Goal: Task Accomplishment & Management: Complete application form

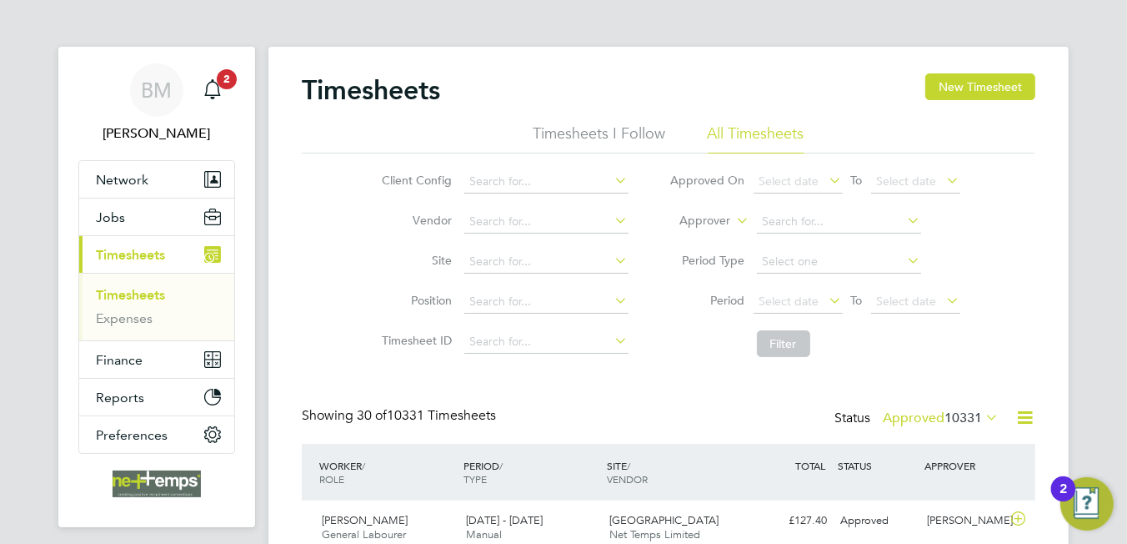
drag, startPoint x: 1057, startPoint y: 191, endPoint x: 1054, endPoint y: 183, distance: 9.0
click at [989, 92] on button "New Timesheet" at bounding box center [980, 86] width 110 height 27
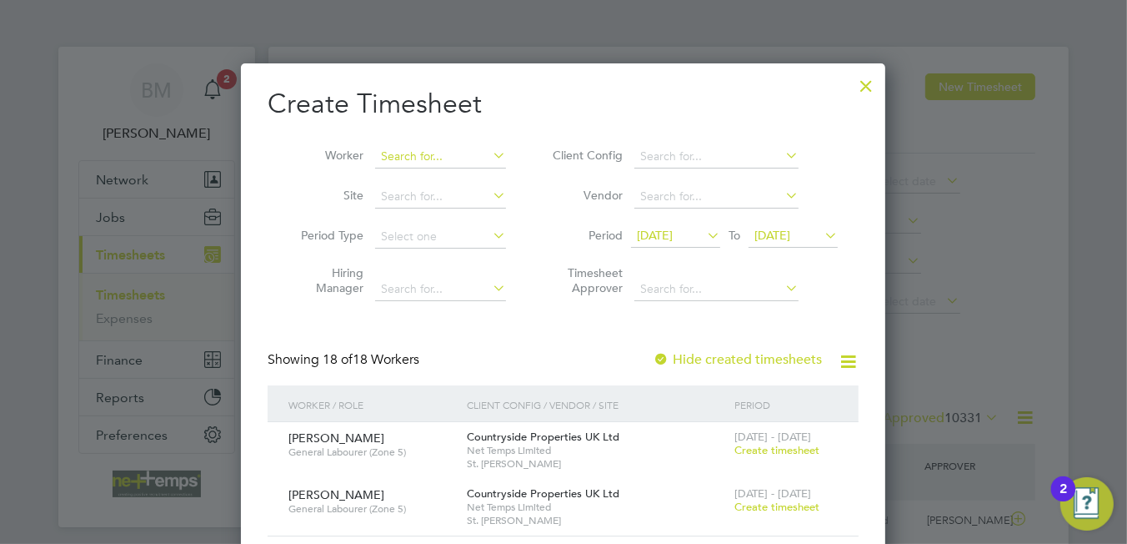
click at [412, 154] on input at bounding box center [440, 156] width 131 height 23
click at [388, 174] on b "Liwius" at bounding box center [398, 179] width 33 height 14
type input "[PERSON_NAME]"
click at [774, 507] on span "Create timesheet" at bounding box center [776, 506] width 85 height 14
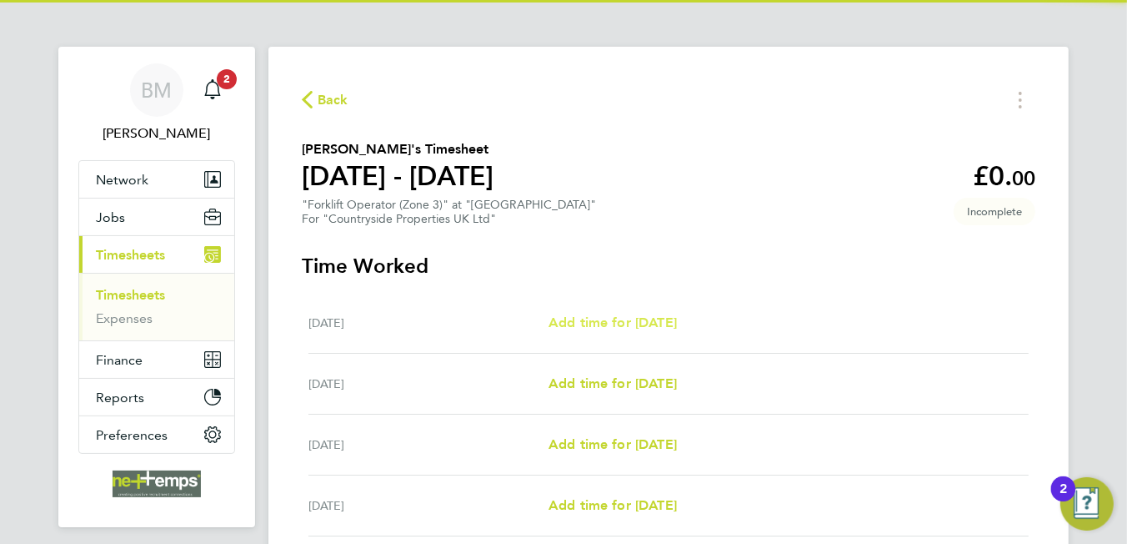
click at [677, 331] on link "Add time for [DATE]" at bounding box center [613, 323] width 128 height 20
select select "30"
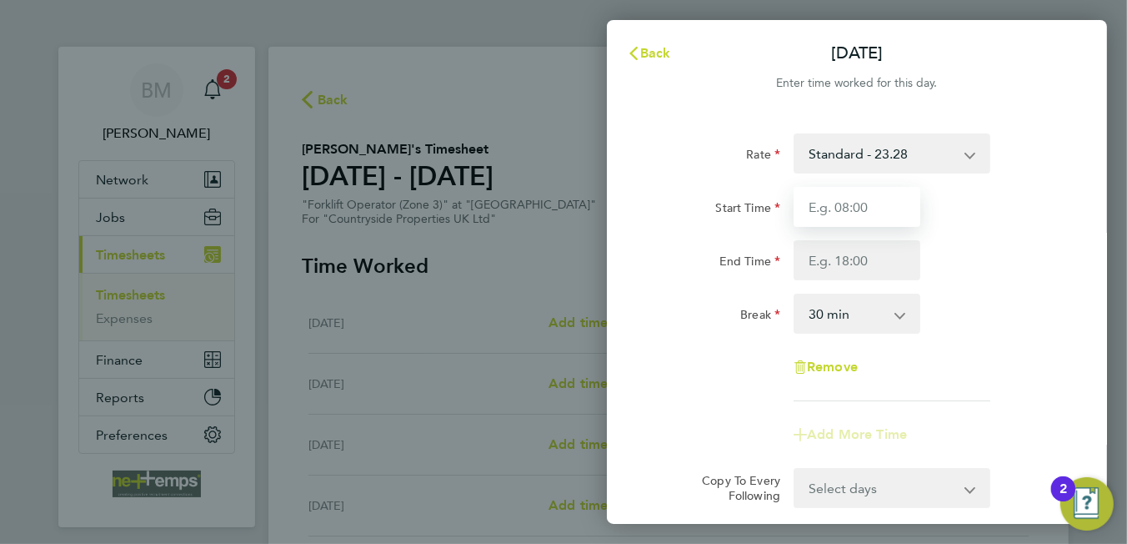
click at [847, 203] on input "Start Time" at bounding box center [857, 207] width 127 height 40
type input "08:00"
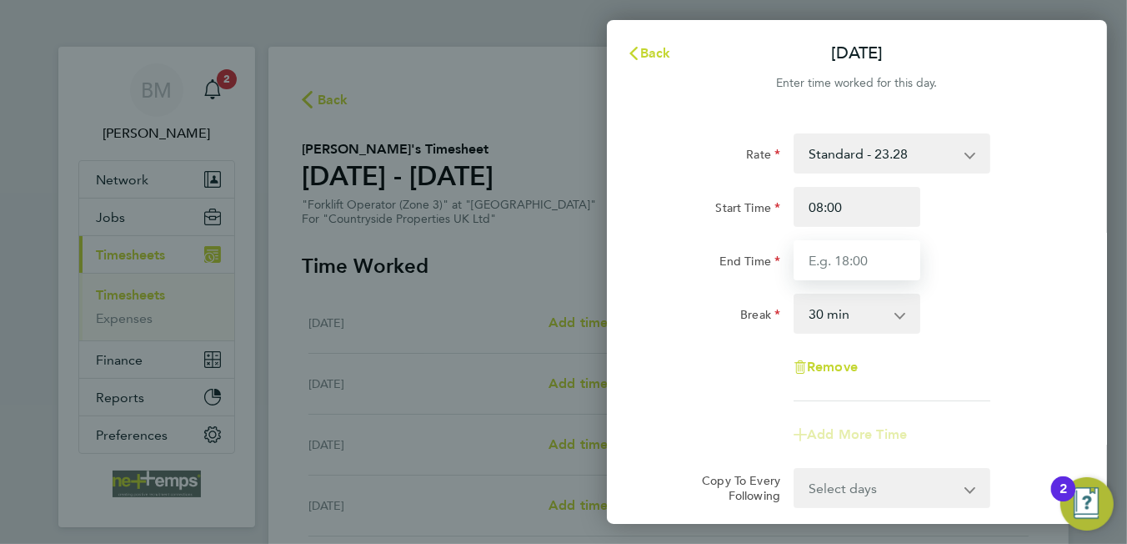
type input "12:00"
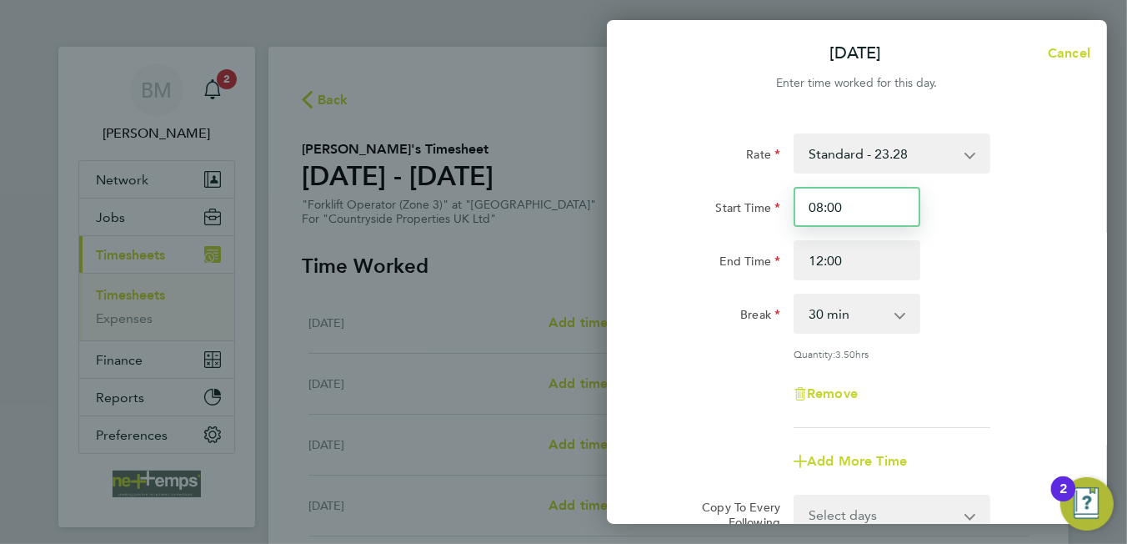
drag, startPoint x: 854, startPoint y: 218, endPoint x: 645, endPoint y: 187, distance: 210.7
click at [645, 187] on div "Rate Standard - 23.28 Start Time 08:00 End Time 12:00 Break 0 min 15 min 30 min…" at bounding box center [857, 370] width 500 height 514
click at [1071, 47] on span "Cancel" at bounding box center [1067, 53] width 48 height 16
select select "30"
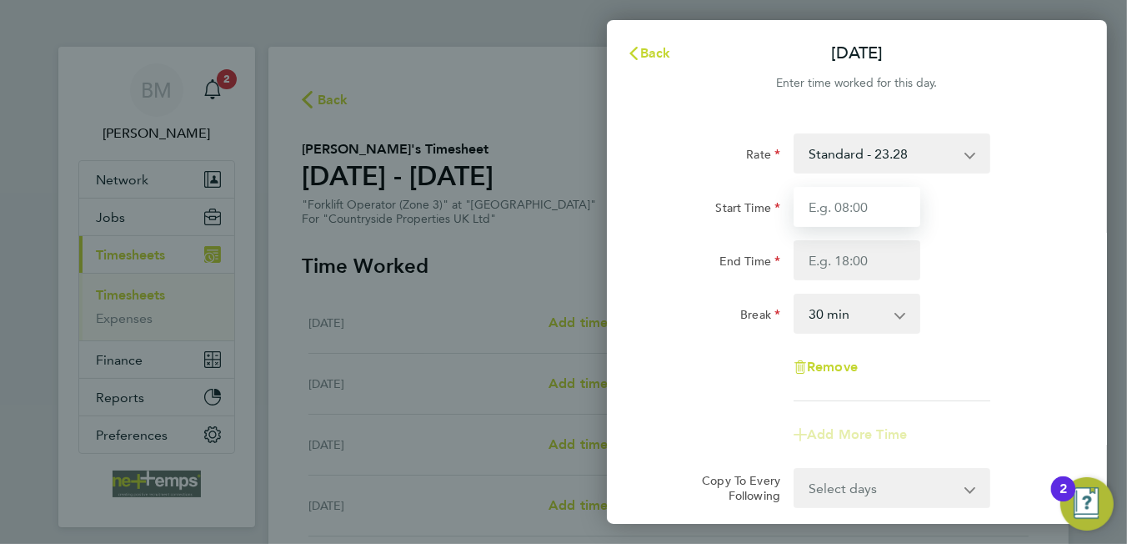
click at [842, 210] on input "Start Time" at bounding box center [857, 207] width 127 height 40
type input "07:30"
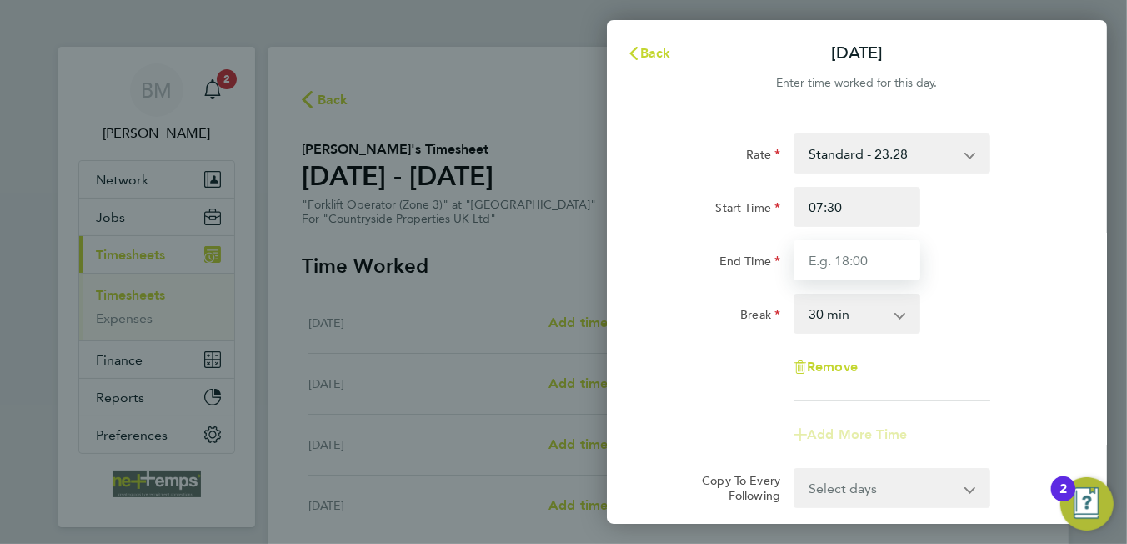
click at [839, 253] on input "End Time" at bounding box center [857, 260] width 127 height 40
type input "16:30"
click at [839, 313] on select "0 min 15 min 30 min 45 min 60 min 75 min 90 min" at bounding box center [846, 313] width 103 height 37
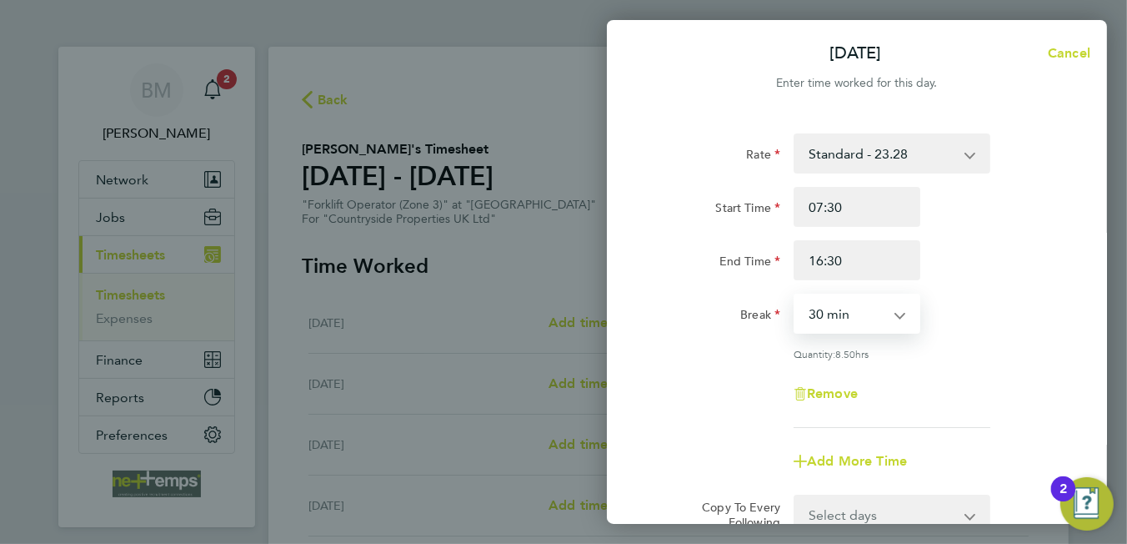
select select "0"
click at [795, 295] on select "0 min 15 min 30 min 45 min 60 min 75 min 90 min" at bounding box center [846, 313] width 103 height 37
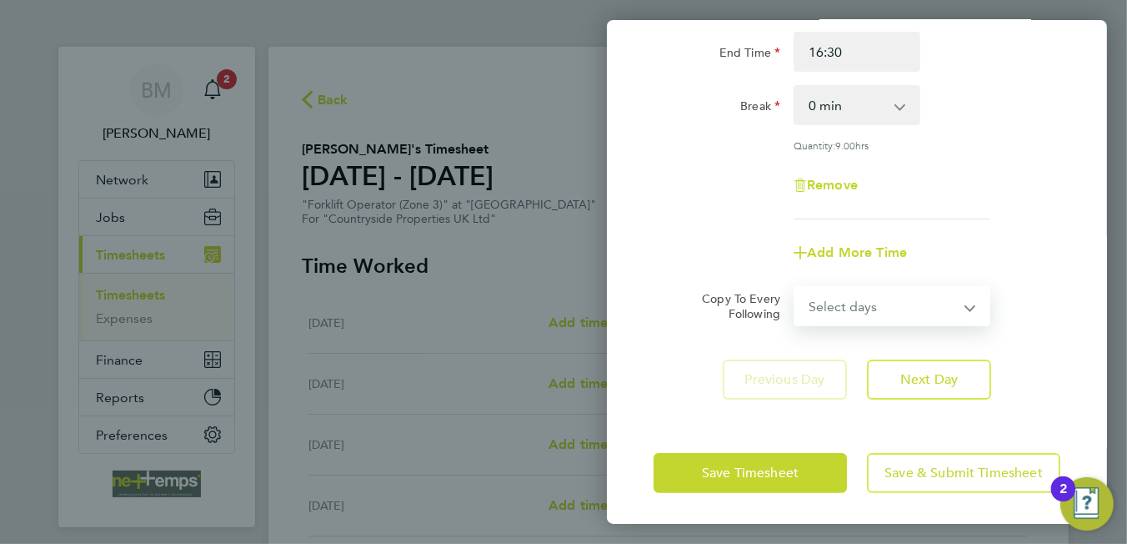
click at [875, 303] on select "Select days Day Weekday (Mon-Fri) Weekend (Sat-Sun) [DATE] [DATE] [DATE] [DATE]…" at bounding box center [882, 306] width 175 height 37
select select "WEEKDAY"
click at [795, 288] on select "Select days Day Weekday (Mon-Fri) Weekend (Sat-Sun) [DATE] [DATE] [DATE] [DATE]…" at bounding box center [882, 306] width 175 height 37
select select "[DATE]"
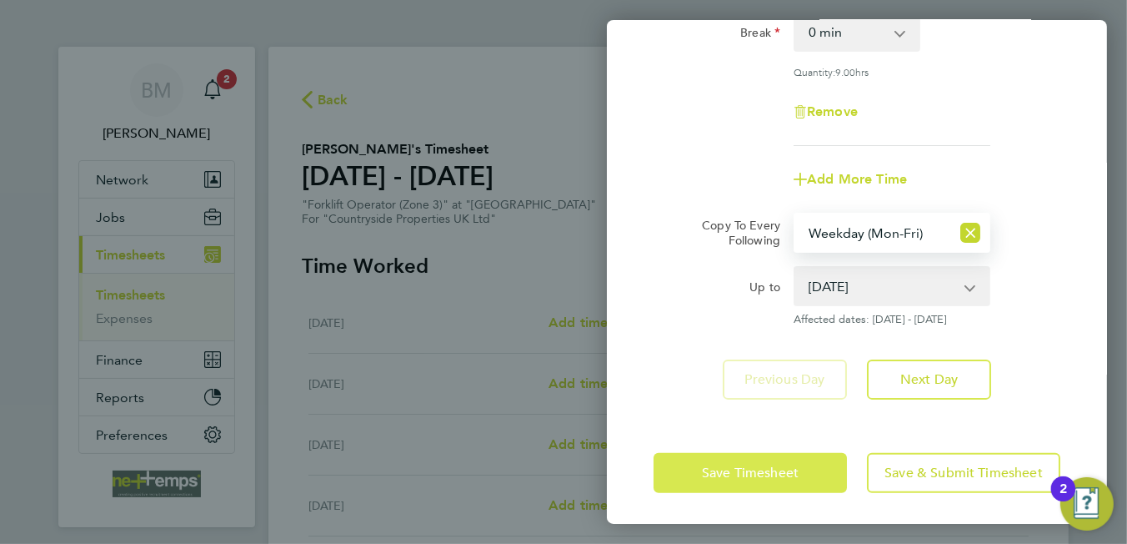
click at [724, 459] on button "Save Timesheet" at bounding box center [750, 473] width 193 height 40
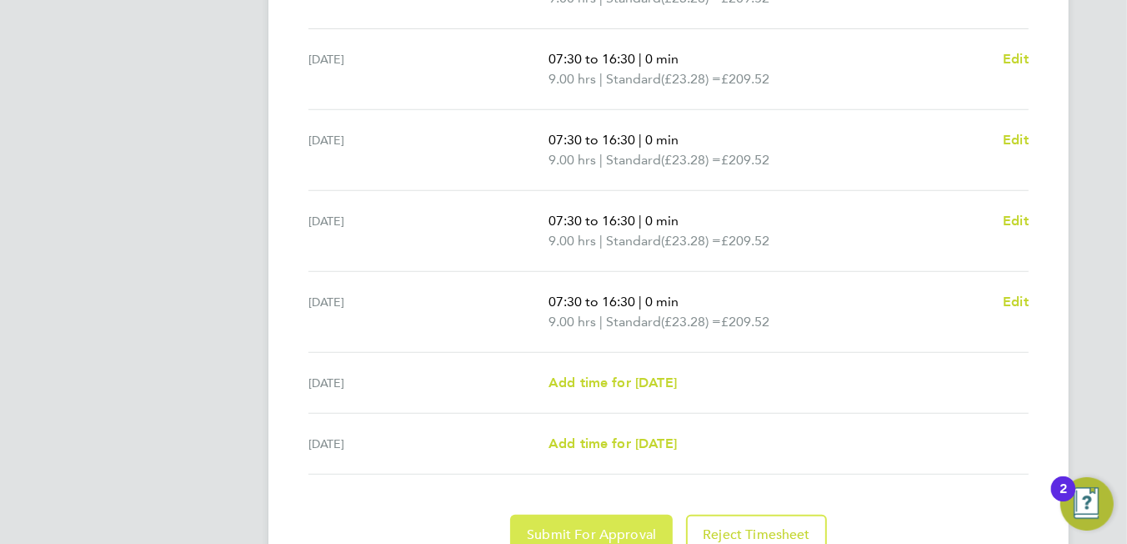
scroll to position [658, 0]
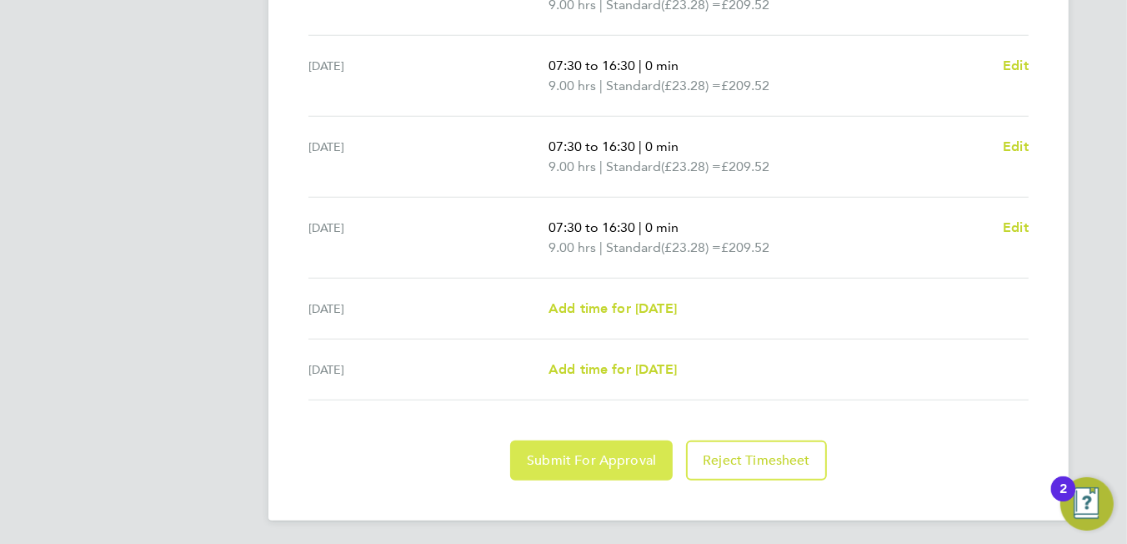
click at [600, 458] on span "Submit For Approval" at bounding box center [591, 460] width 129 height 17
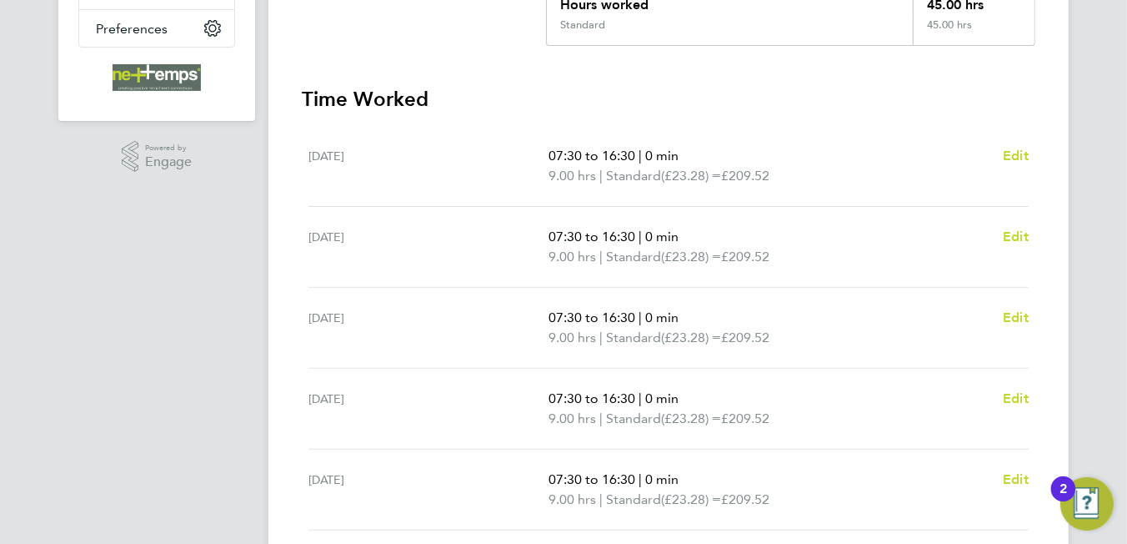
scroll to position [73, 0]
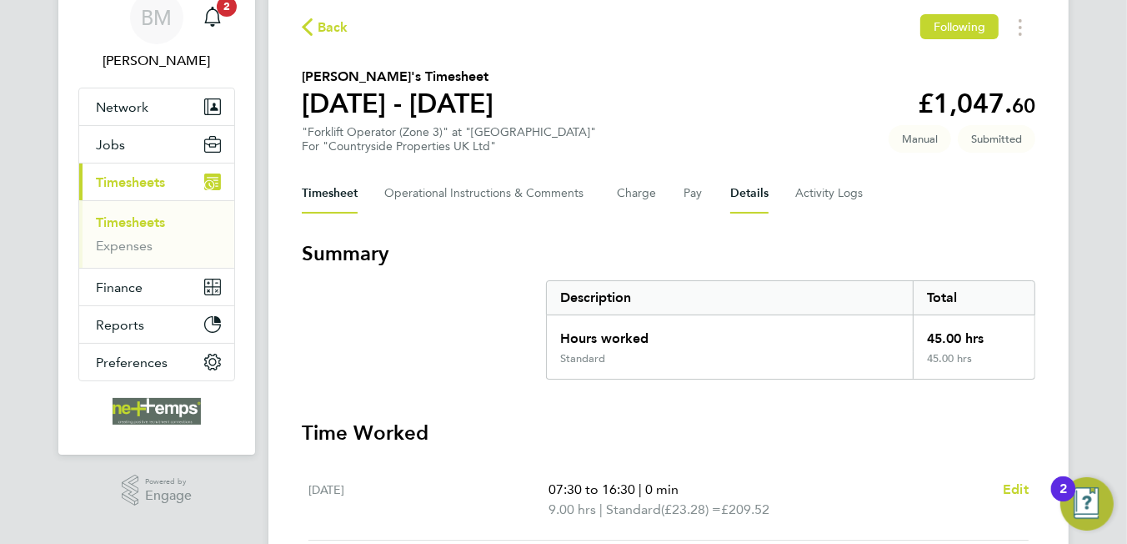
click at [749, 192] on button "Details" at bounding box center [749, 193] width 38 height 40
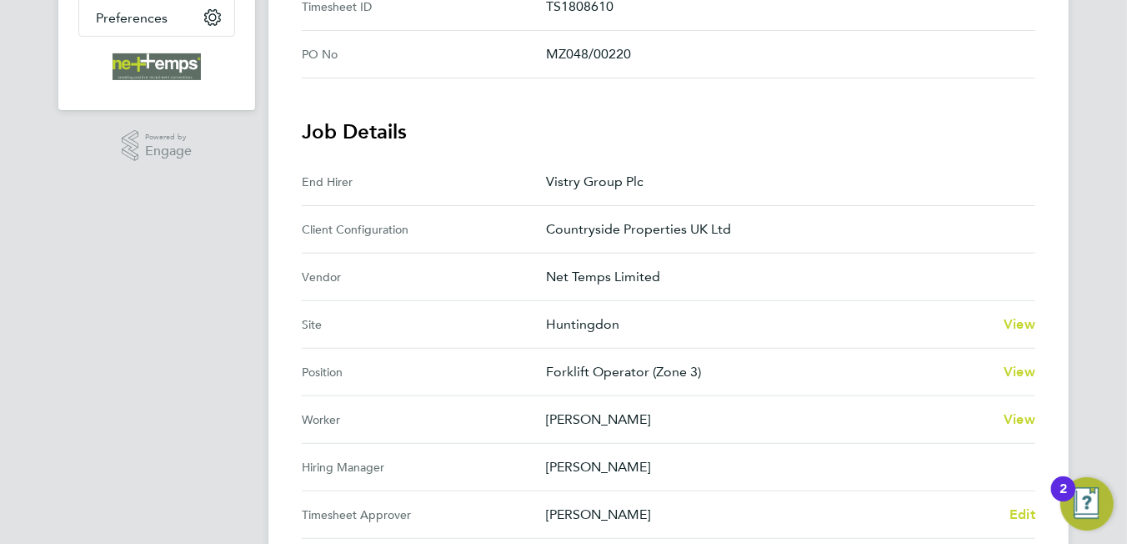
scroll to position [83, 0]
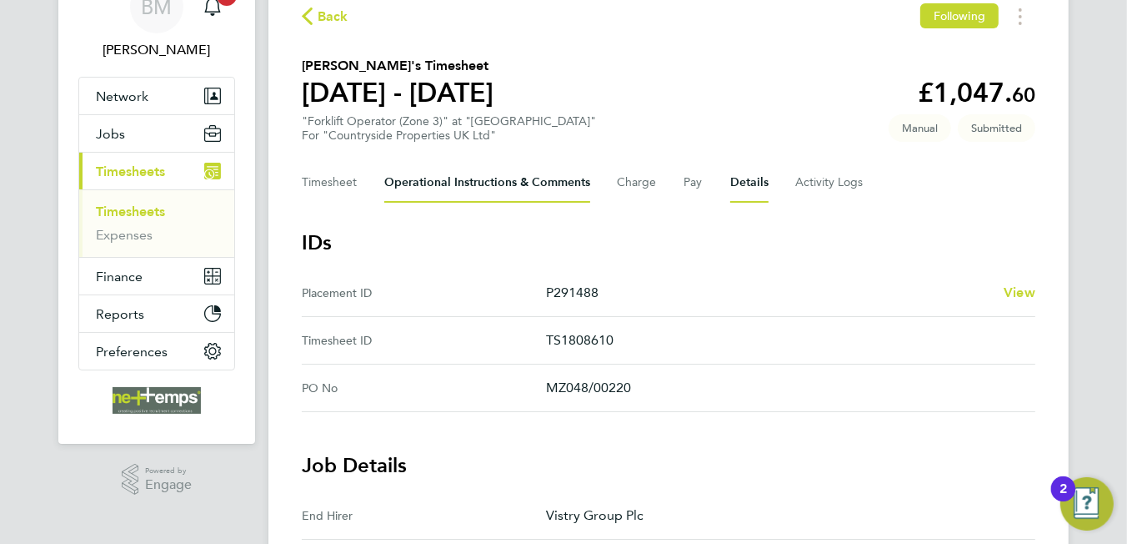
click at [492, 199] on Comments-tab "Operational Instructions & Comments" at bounding box center [487, 183] width 206 height 40
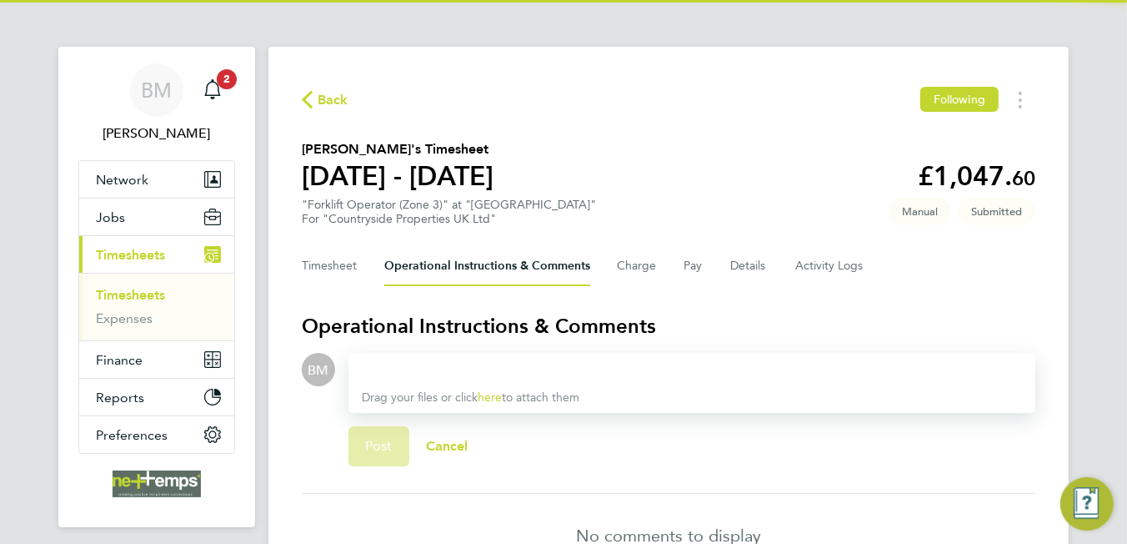
scroll to position [98, 0]
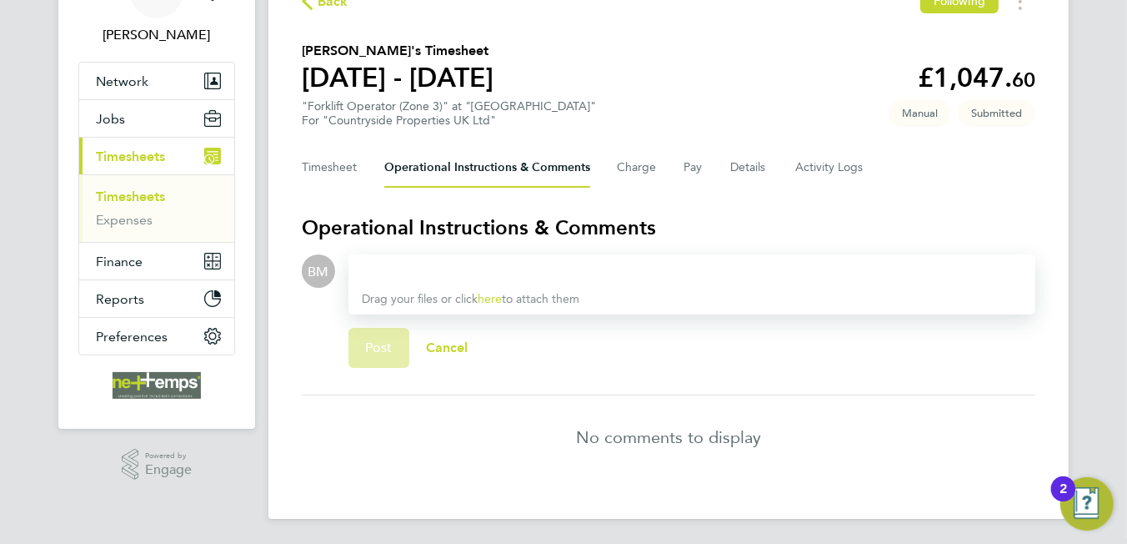
click at [535, 263] on div at bounding box center [692, 271] width 660 height 20
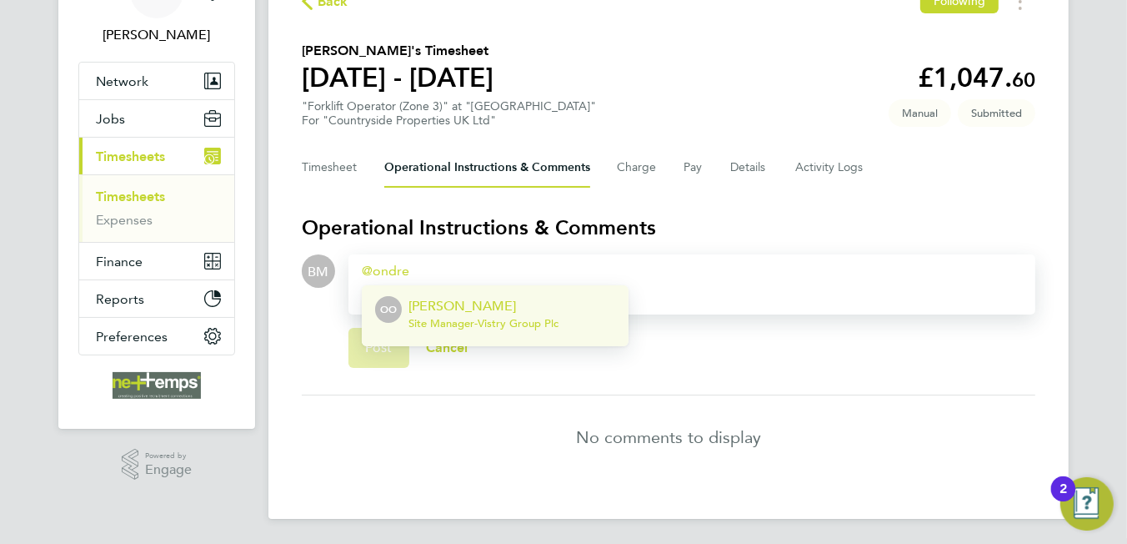
click at [481, 308] on p "[PERSON_NAME]" at bounding box center [483, 306] width 150 height 20
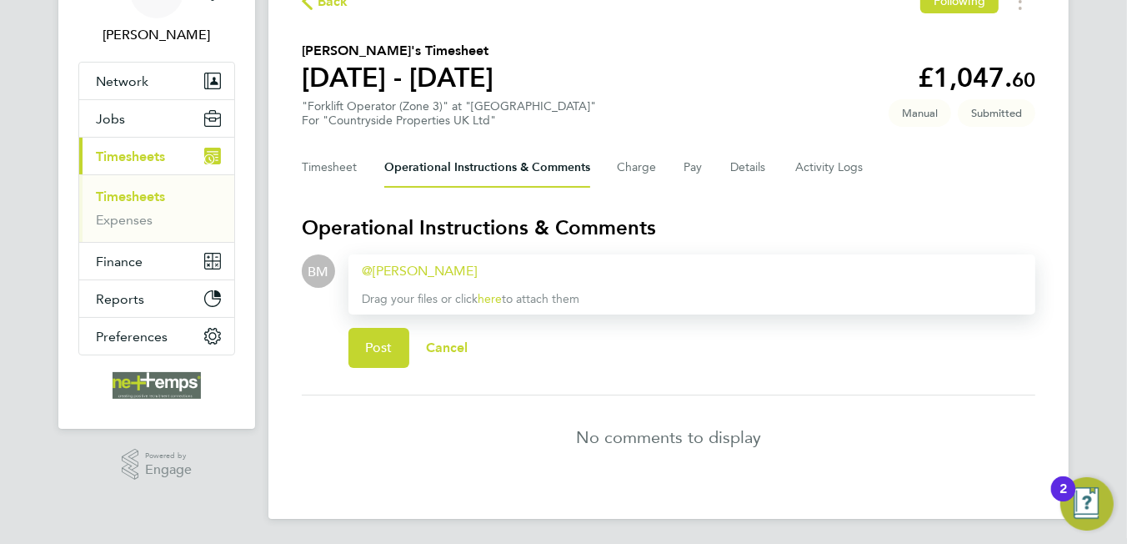
click at [525, 272] on div "[PERSON_NAME] ​" at bounding box center [692, 271] width 660 height 20
click at [469, 267] on div "[PERSON_NAME] ​" at bounding box center [692, 271] width 660 height 20
click at [472, 265] on div "[PERSON_NAME] ​" at bounding box center [692, 271] width 660 height 20
click at [470, 258] on div "[PERSON_NAME] ​ Drag your files or click here to attach them" at bounding box center [691, 284] width 687 height 60
click at [485, 270] on div "[PERSON_NAME] ​" at bounding box center [692, 271] width 660 height 20
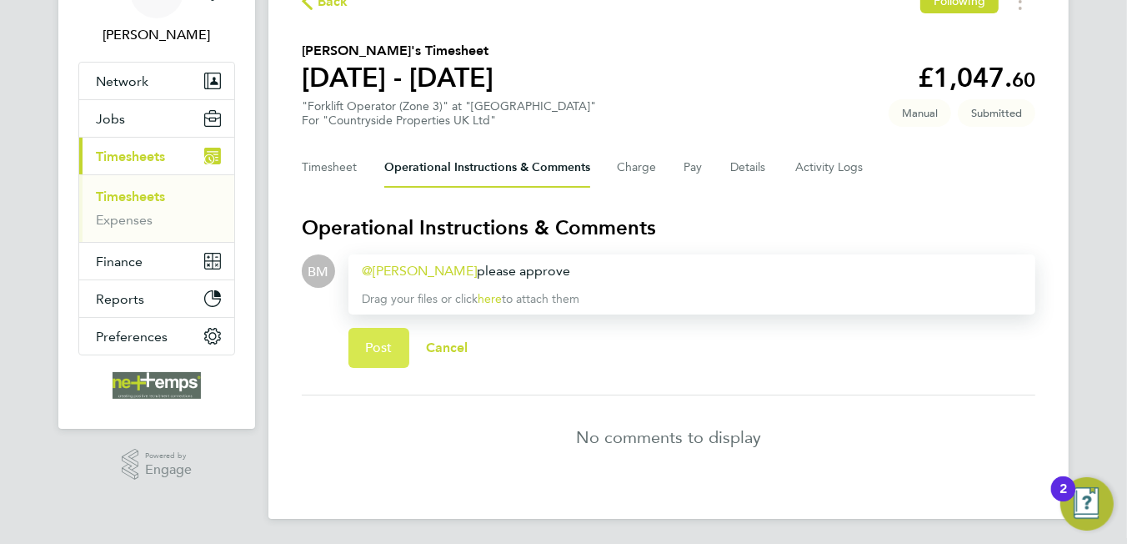
click at [385, 343] on span "Post" at bounding box center [379, 347] width 28 height 17
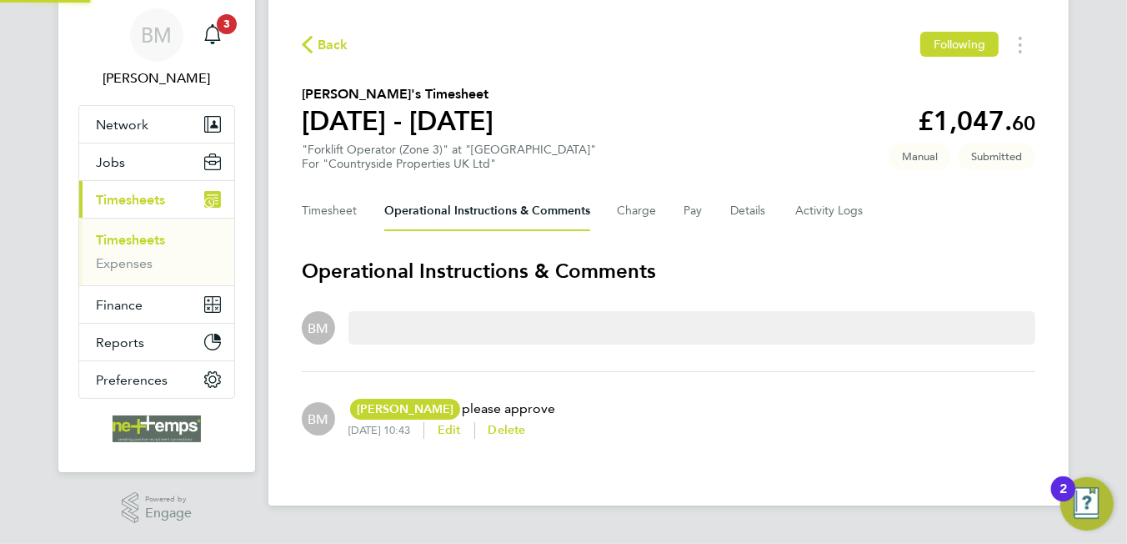
scroll to position [53, 0]
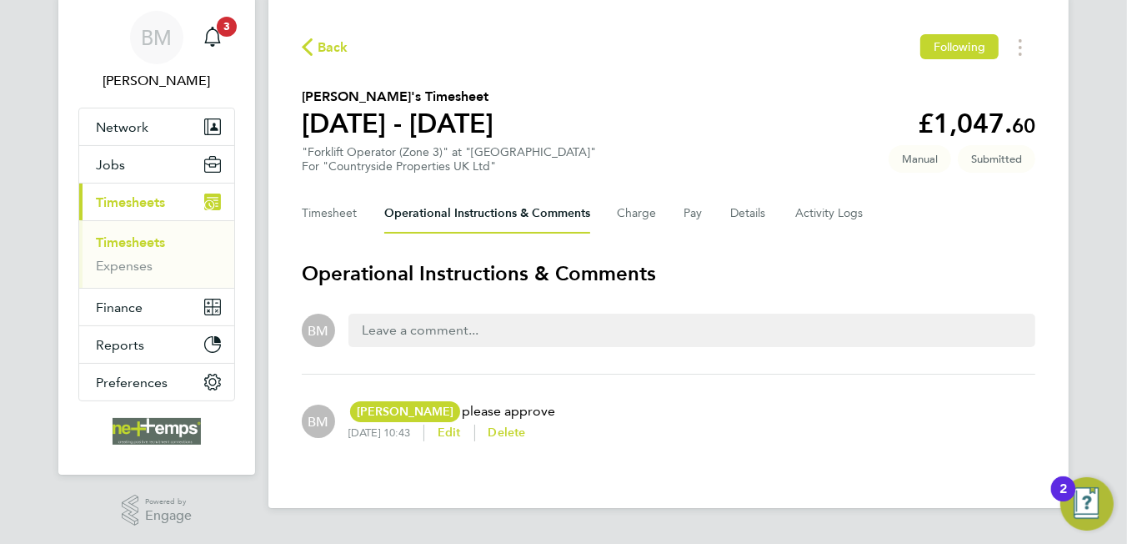
click at [323, 53] on span "Back" at bounding box center [333, 48] width 31 height 20
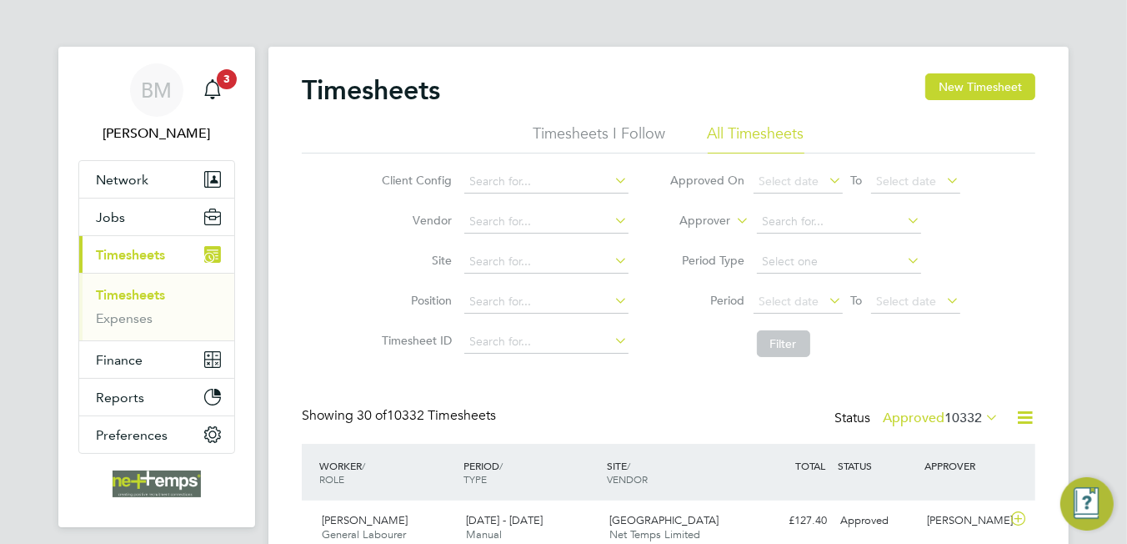
scroll to position [8, 8]
click at [552, 183] on input at bounding box center [546, 181] width 164 height 23
click at [474, 97] on div "Timesheets New Timesheet" at bounding box center [669, 98] width 734 height 50
click at [502, 171] on input at bounding box center [546, 181] width 164 height 23
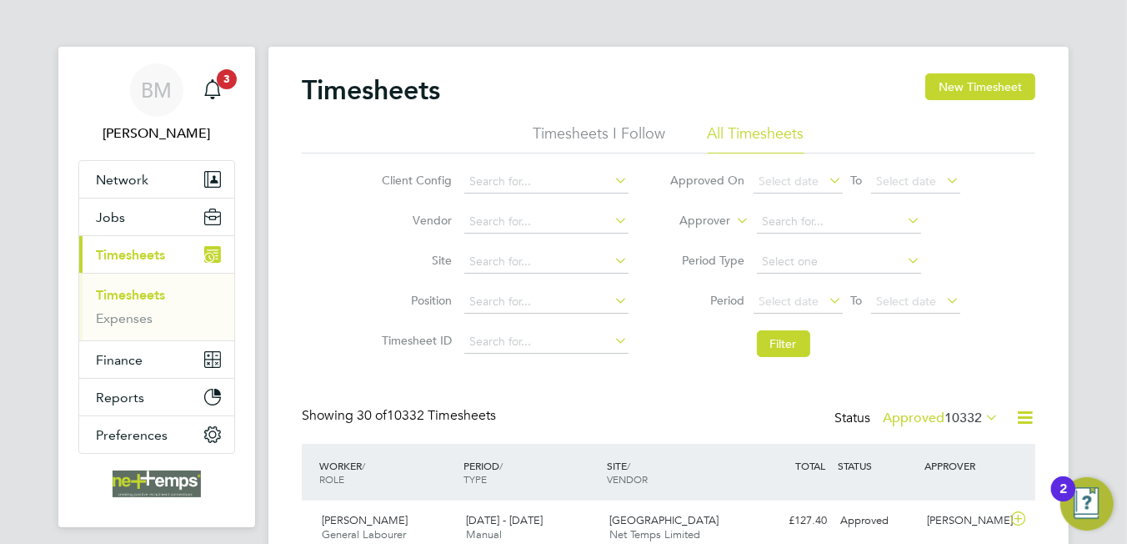
click at [687, 428] on div "Showing 30 of 10332 Timesheets Status Approved 10332" at bounding box center [669, 425] width 734 height 37
click at [985, 89] on button "New Timesheet" at bounding box center [980, 86] width 110 height 27
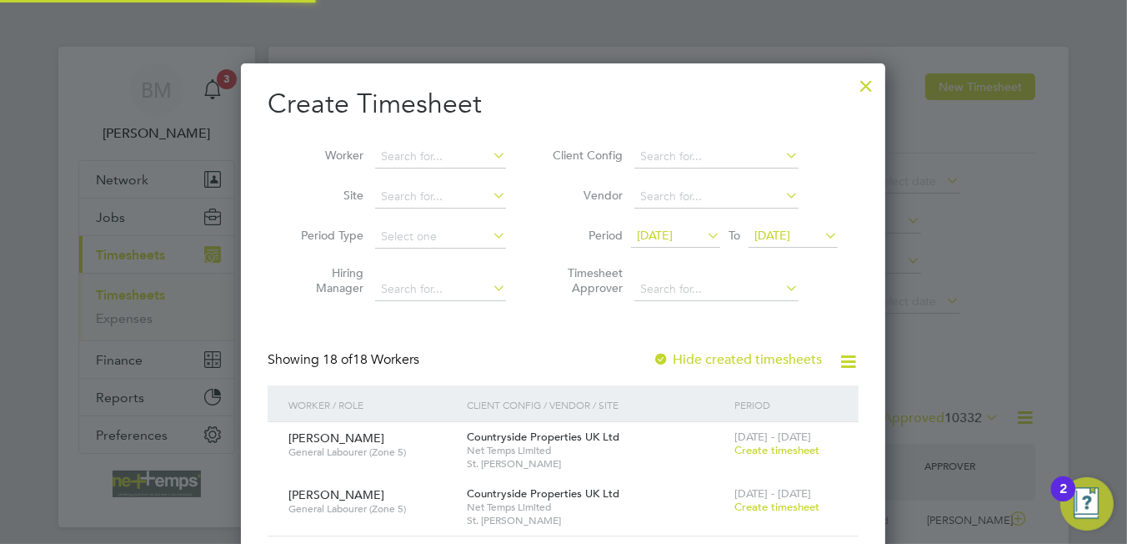
scroll to position [1707, 645]
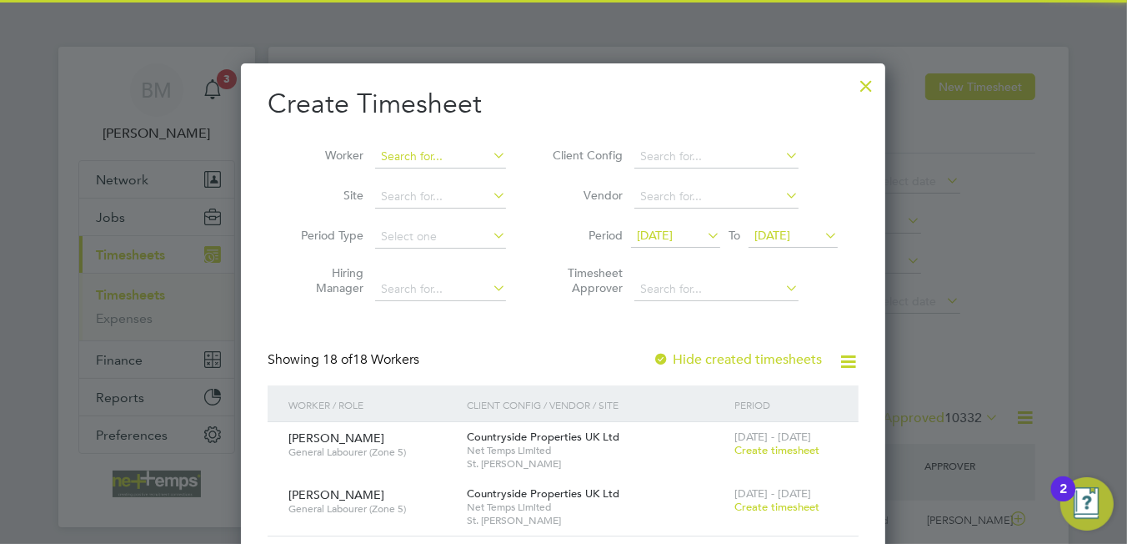
drag, startPoint x: 379, startPoint y: 157, endPoint x: 391, endPoint y: 157, distance: 11.7
click at [380, 157] on input at bounding box center [440, 156] width 131 height 23
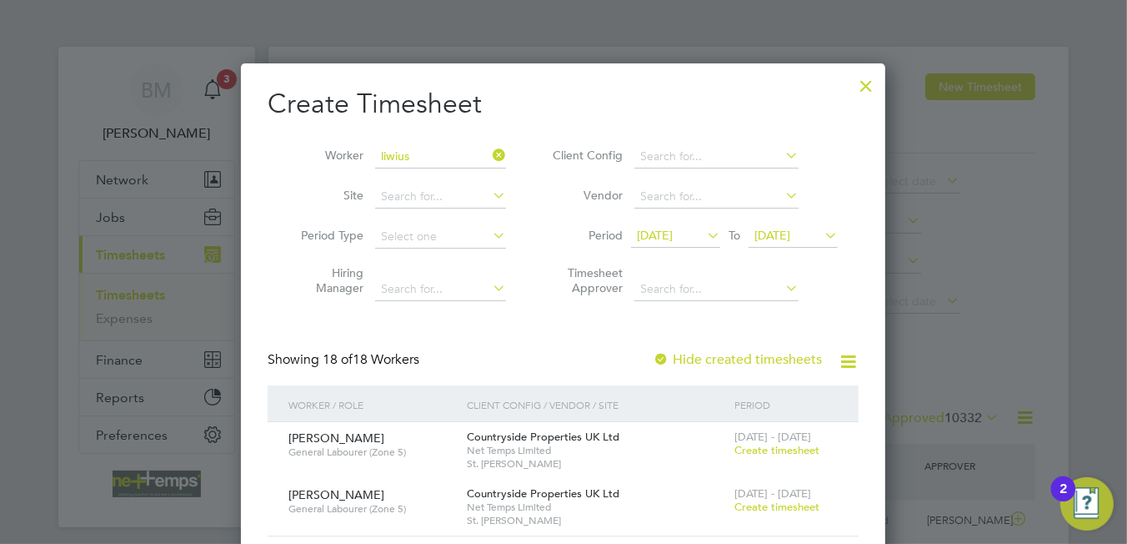
click at [419, 187] on li "Liwius z Warus" at bounding box center [441, 179] width 132 height 23
type input "[PERSON_NAME]"
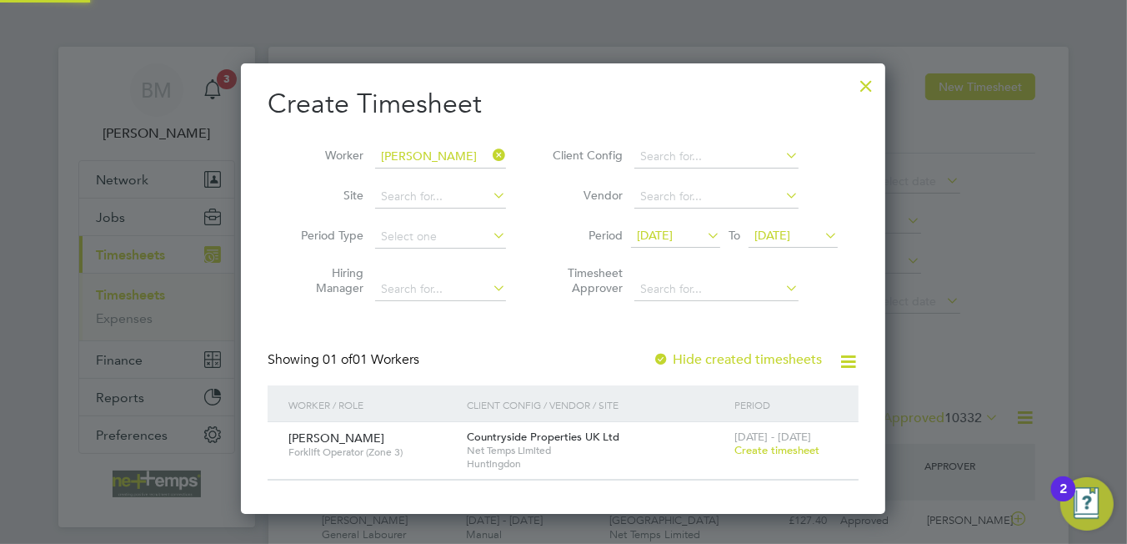
scroll to position [8, 8]
click at [723, 368] on div "Showing 01 of 01 Workers Hide created timesheets" at bounding box center [563, 368] width 591 height 34
click at [719, 354] on label "Hide created timesheets" at bounding box center [737, 359] width 169 height 17
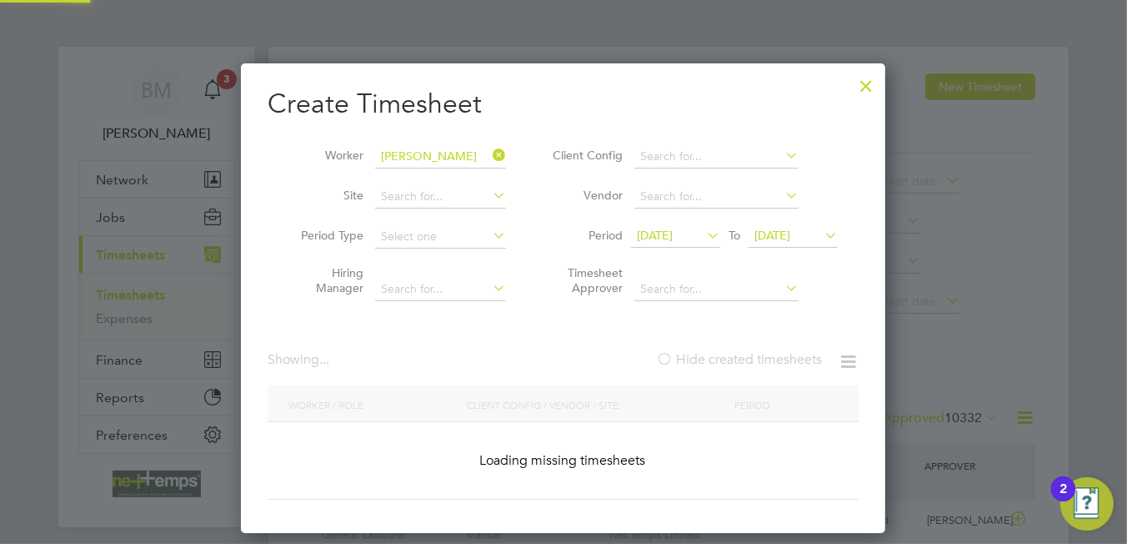
click at [719, 354] on label "Hide created timesheets" at bounding box center [739, 359] width 166 height 17
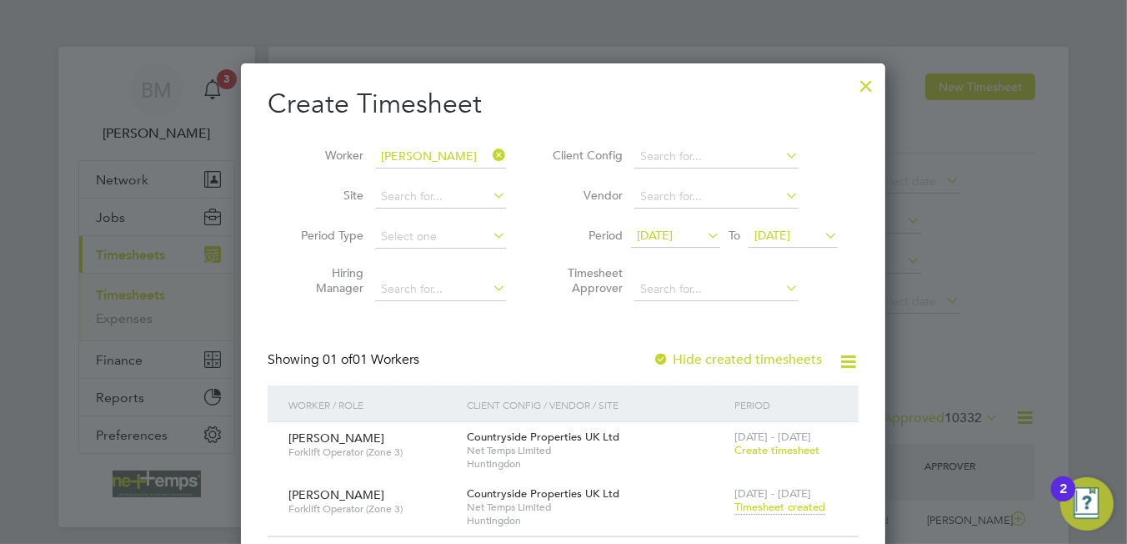
scroll to position [167, 0]
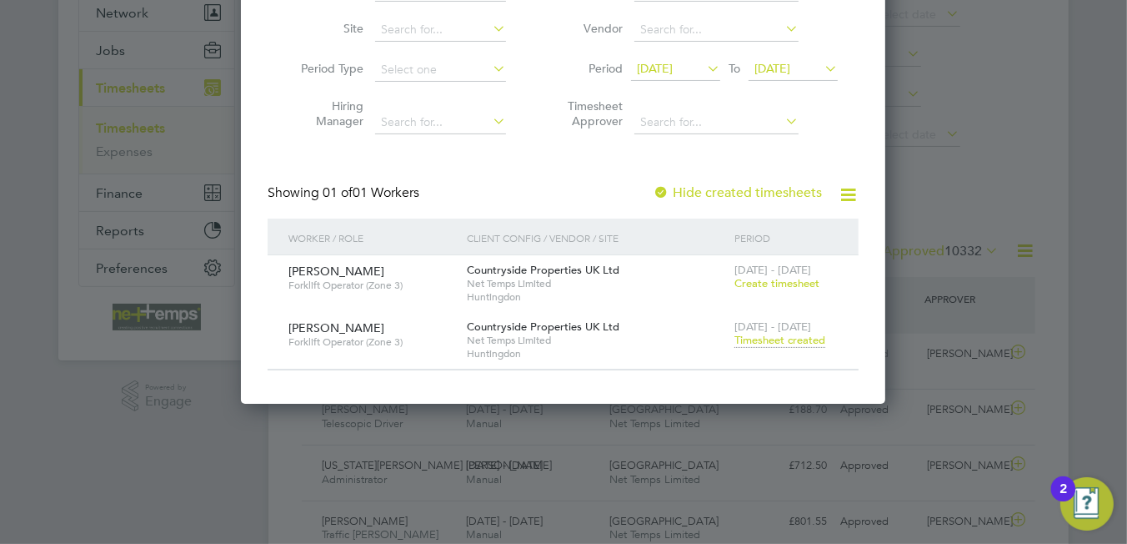
click at [772, 342] on span "Timesheet created" at bounding box center [779, 340] width 91 height 15
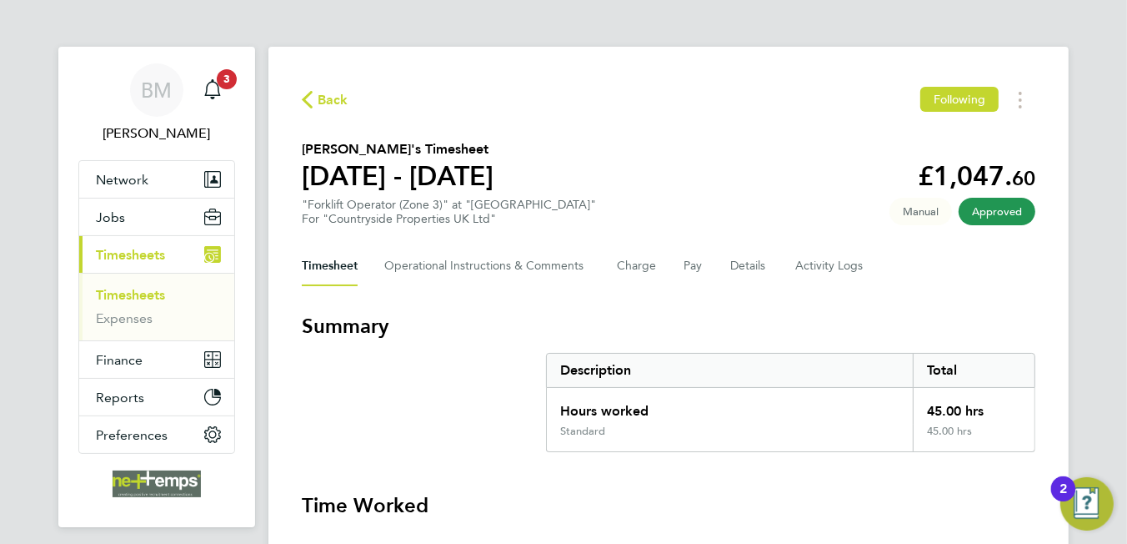
scroll to position [167, 0]
